Goal: Task Accomplishment & Management: Use online tool/utility

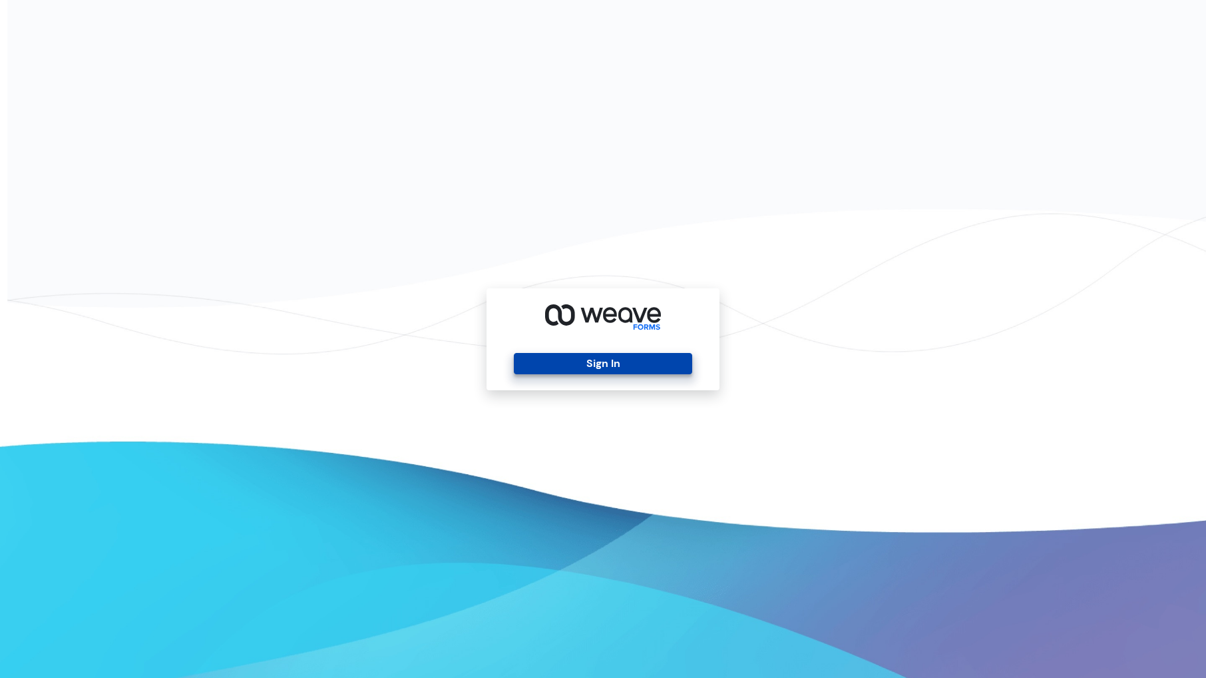
click at [610, 359] on button "Sign In" at bounding box center [603, 363] width 178 height 21
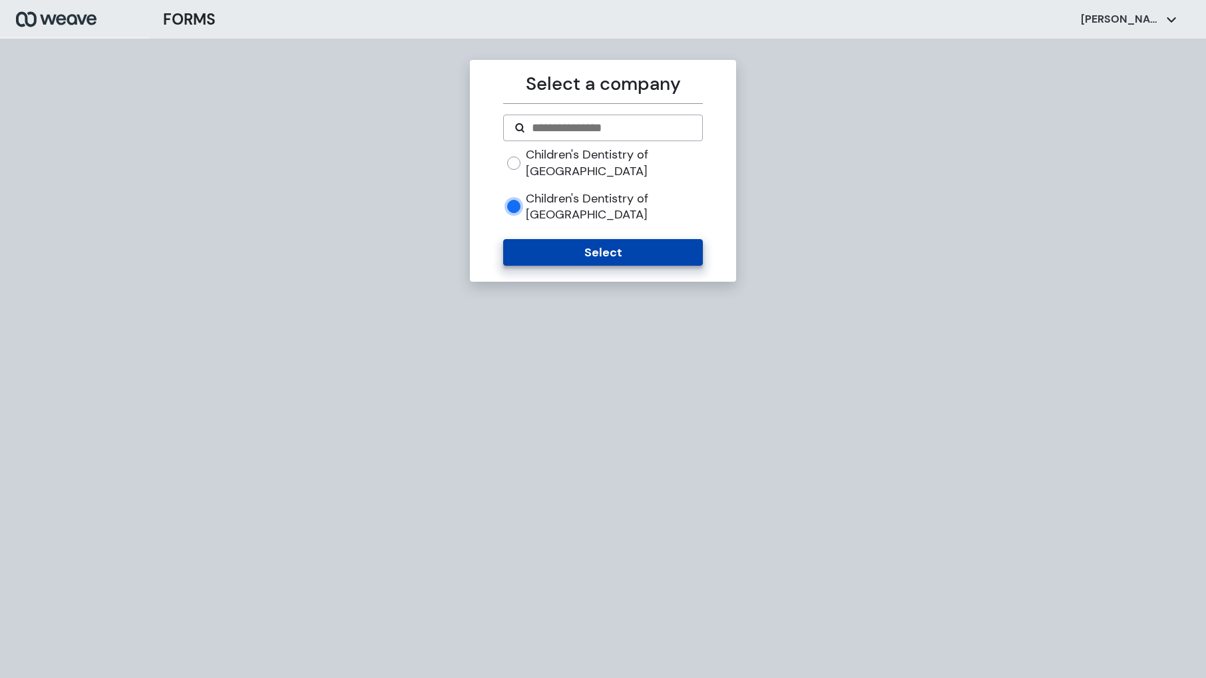
click at [587, 239] on button "Select" at bounding box center [602, 252] width 199 height 27
